Goal: Information Seeking & Learning: Understand process/instructions

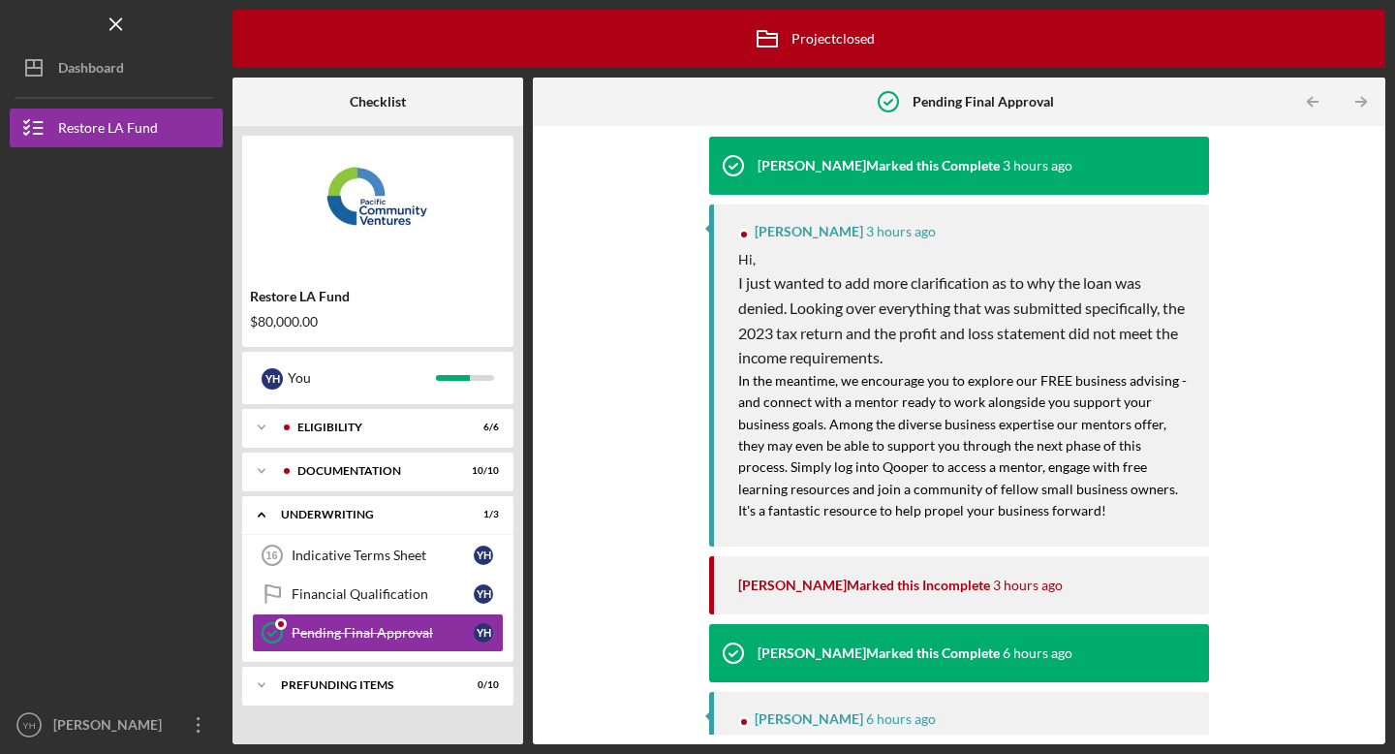
scroll to position [3, 0]
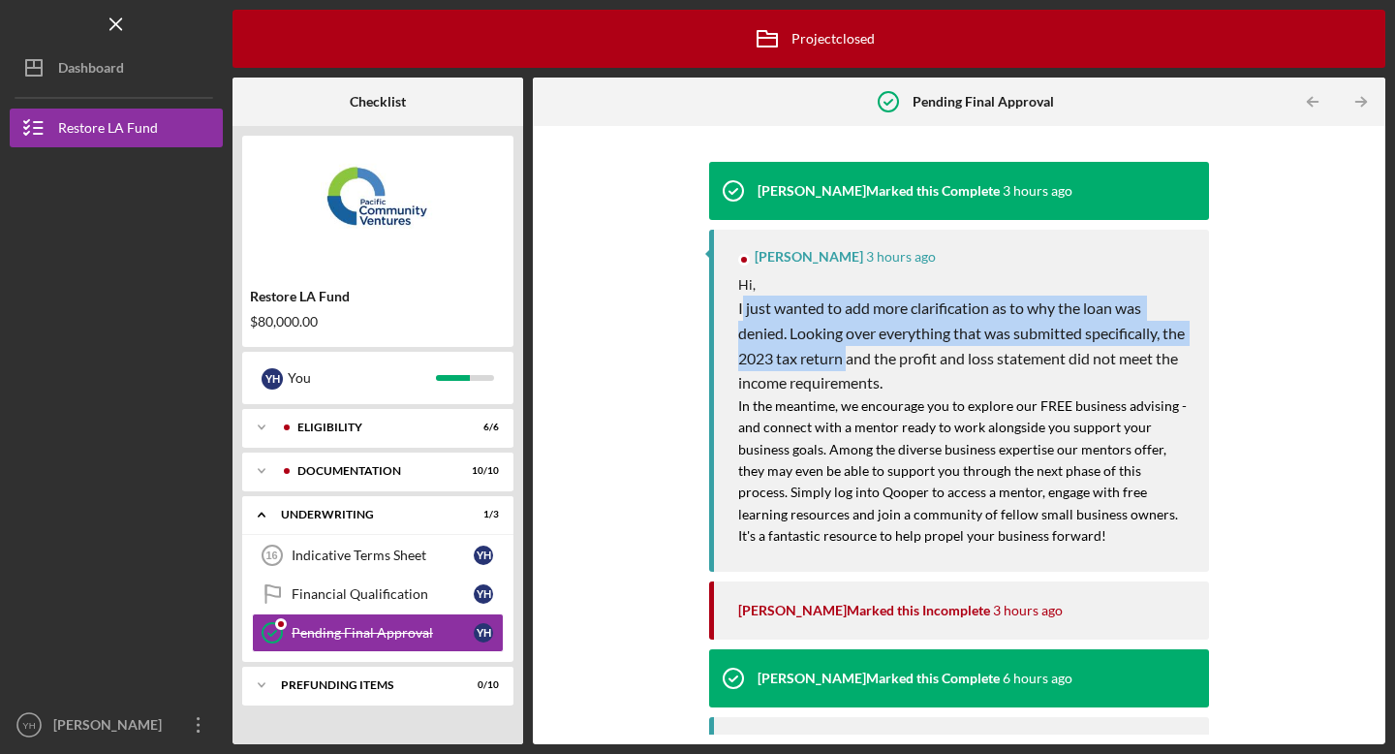
drag, startPoint x: 739, startPoint y: 307, endPoint x: 876, endPoint y: 345, distance: 141.7
click at [876, 346] on p "I just wanted to add more clarification as to why the loan was denied. Looking …" at bounding box center [963, 345] width 451 height 99
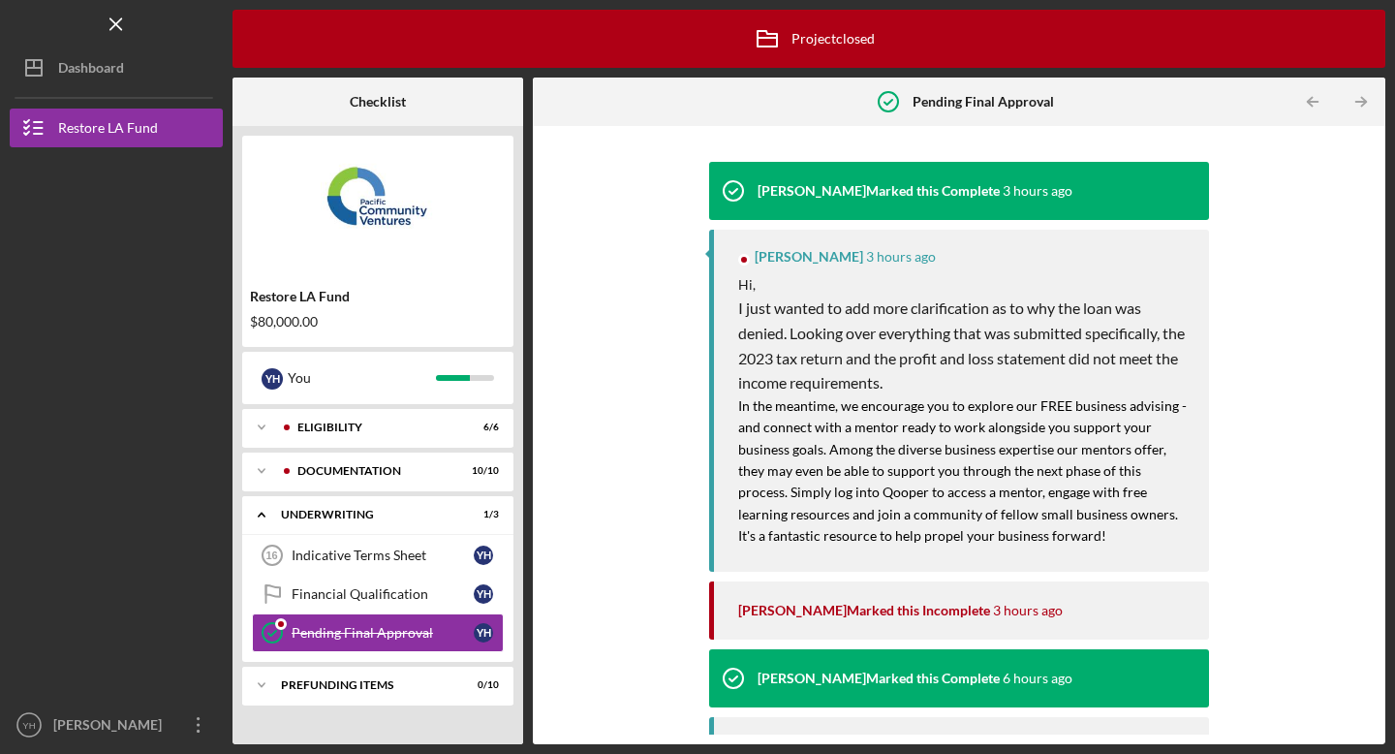
click at [917, 387] on p "I just wanted to add more clarification as to why the loan was denied. Looking …" at bounding box center [963, 345] width 451 height 99
drag, startPoint x: 917, startPoint y: 387, endPoint x: 737, endPoint y: 307, distance: 196.1
click at [738, 307] on p "I just wanted to add more clarification as to why the loan was denied. Looking …" at bounding box center [963, 345] width 451 height 99
copy span "I just wanted to add more clarification as to why the loan was denied. Looking …"
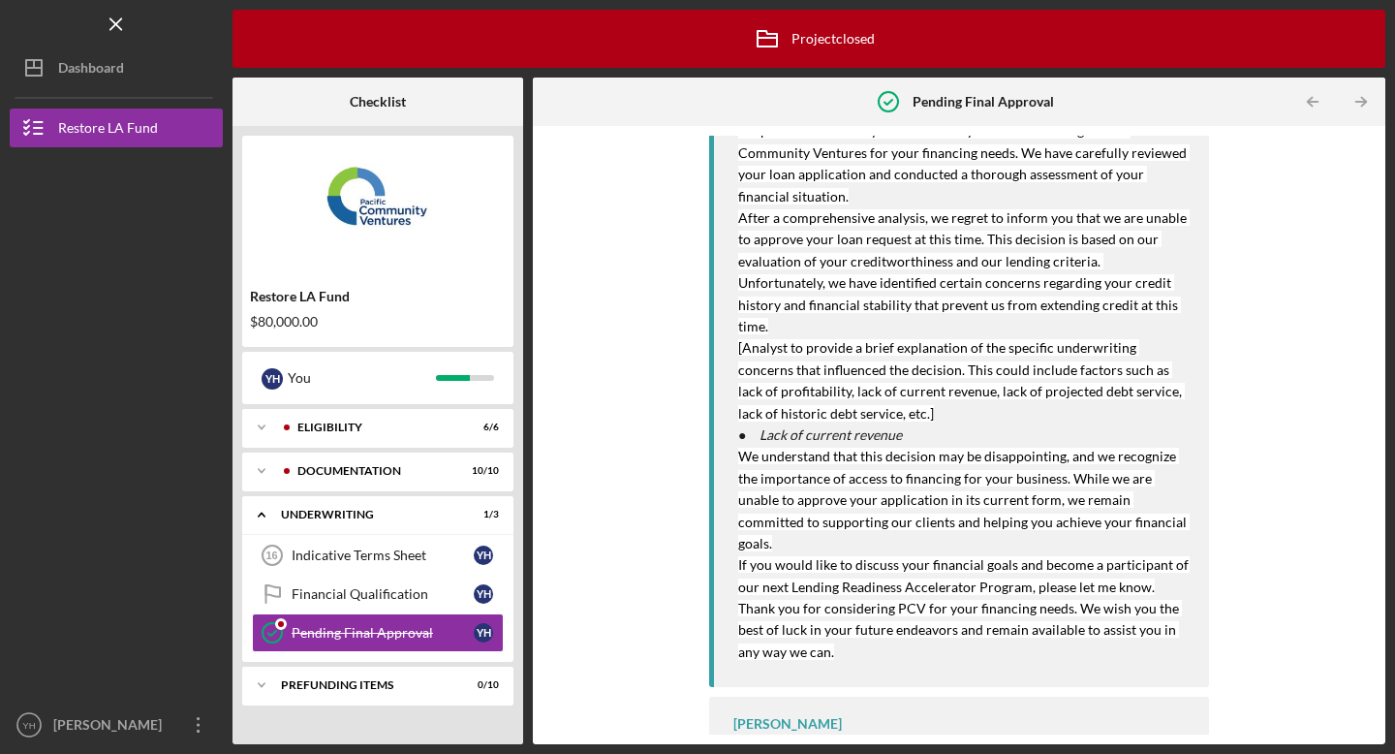
scroll to position [688, 0]
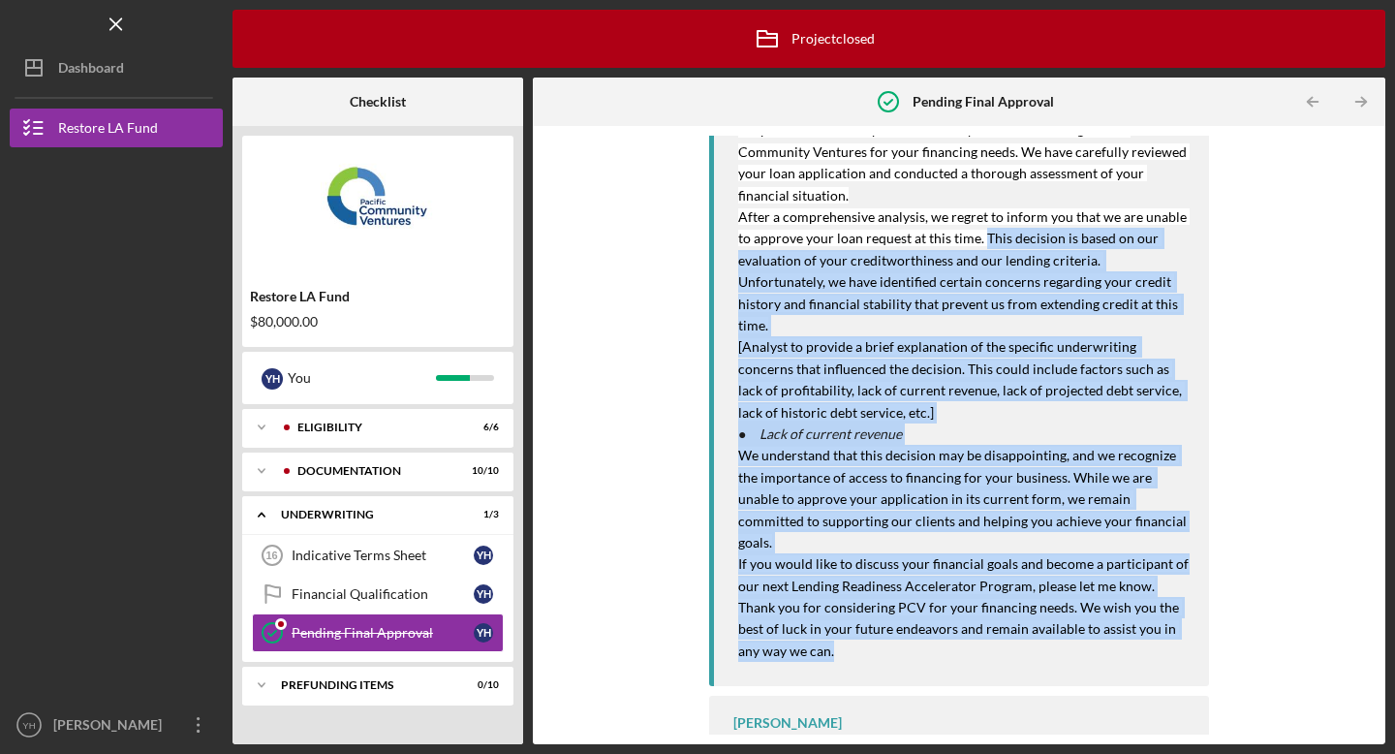
drag, startPoint x: 982, startPoint y: 235, endPoint x: 1014, endPoint y: 606, distance: 371.5
click at [1014, 606] on div "Dear [PERSON_NAME], I hope this letter finds you well. Thank you for considerin…" at bounding box center [963, 370] width 451 height 586
copy div "Lore ipsumdol si ametc ad eli seddoeiusm te inci utlaboreetdolore mag ali enima…"
